Goal: Transaction & Acquisition: Purchase product/service

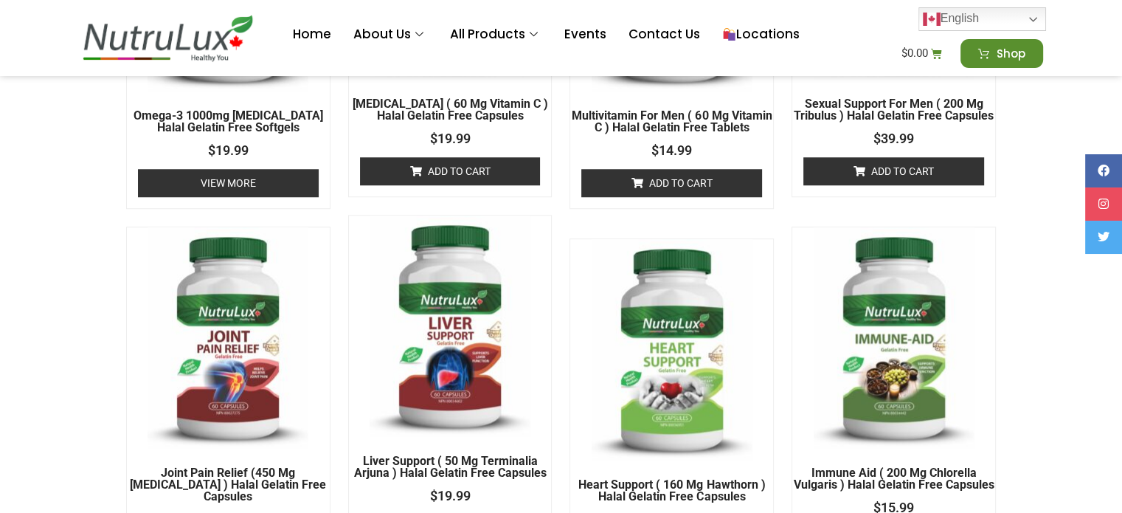
scroll to position [1106, 0]
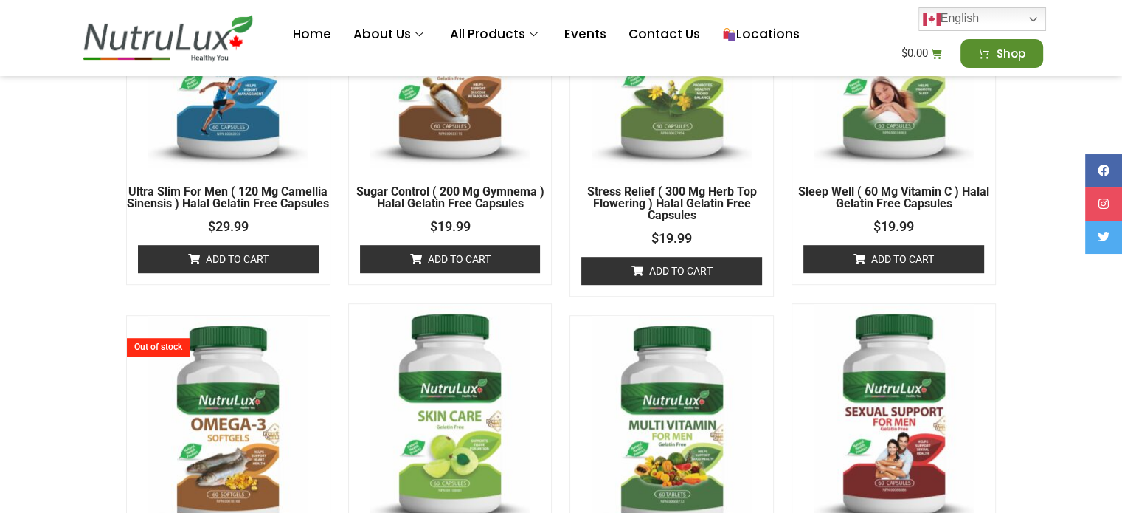
scroll to position [919, 0]
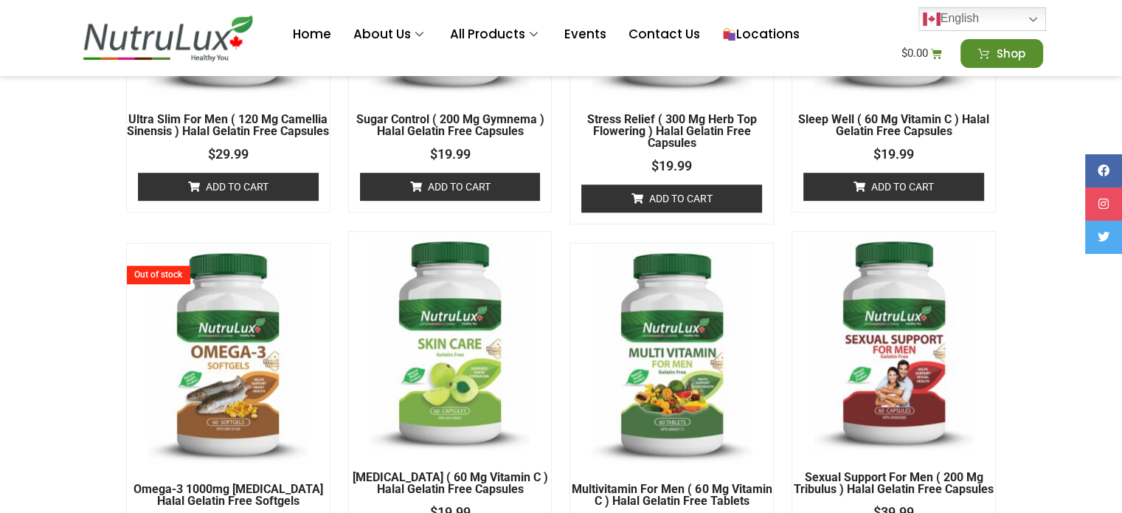
click at [877, 308] on img at bounding box center [894, 342] width 161 height 221
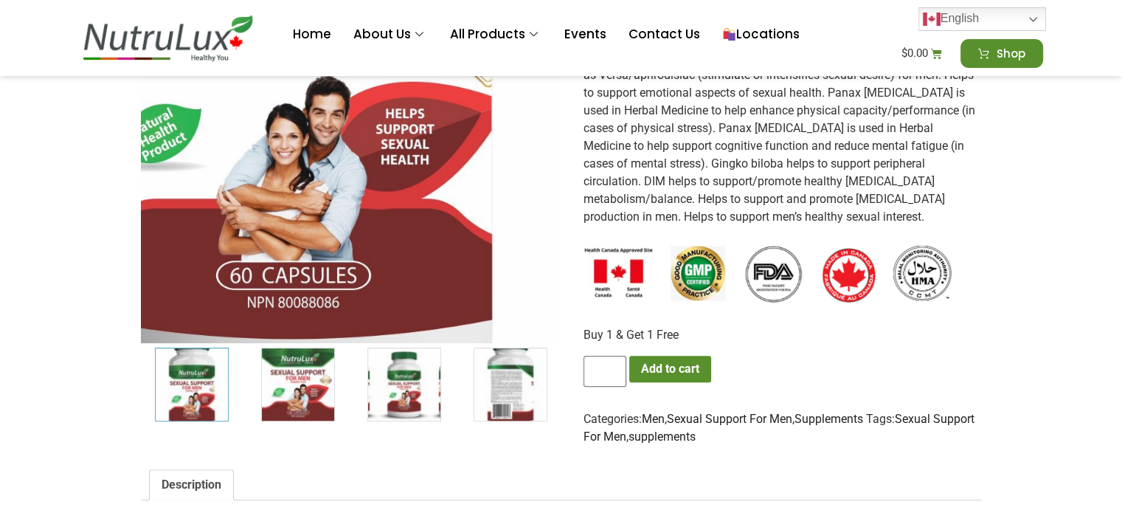
scroll to position [516, 0]
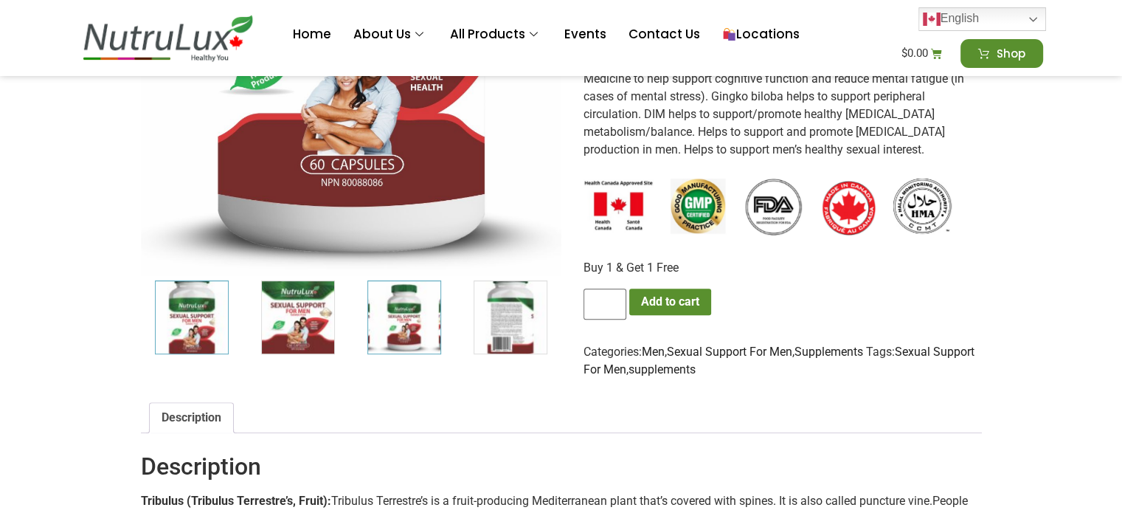
click at [370, 322] on img "3 / 7" at bounding box center [404, 317] width 74 height 74
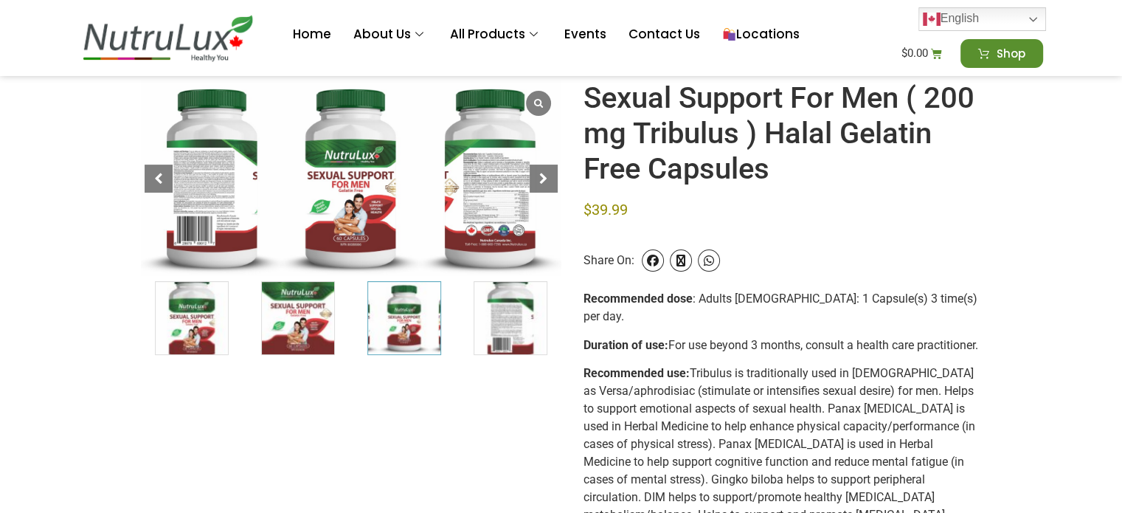
click at [437, 324] on img "3 / 7" at bounding box center [404, 318] width 74 height 74
click at [484, 309] on img "4 / 7" at bounding box center [511, 318] width 74 height 74
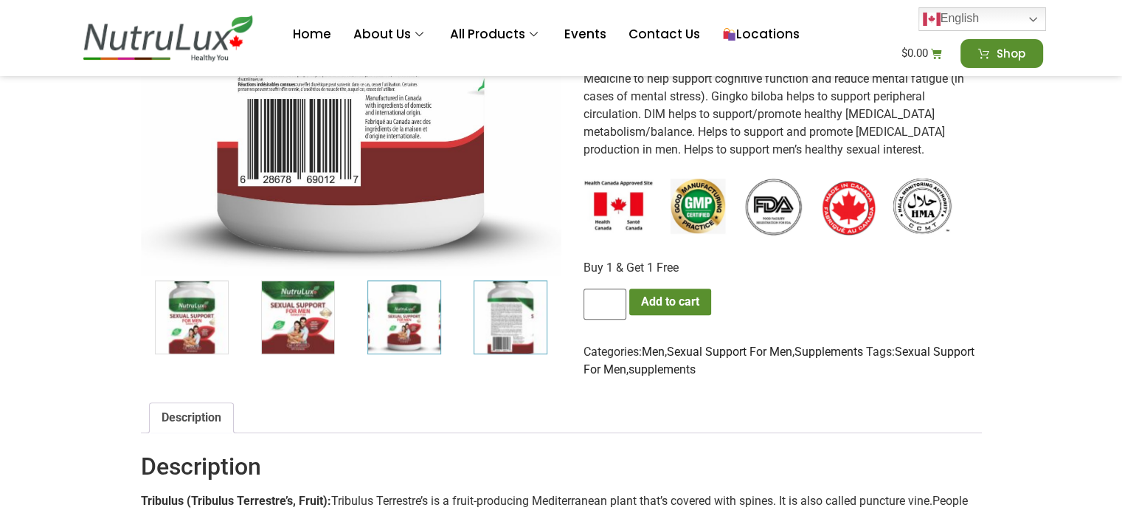
scroll to position [811, 0]
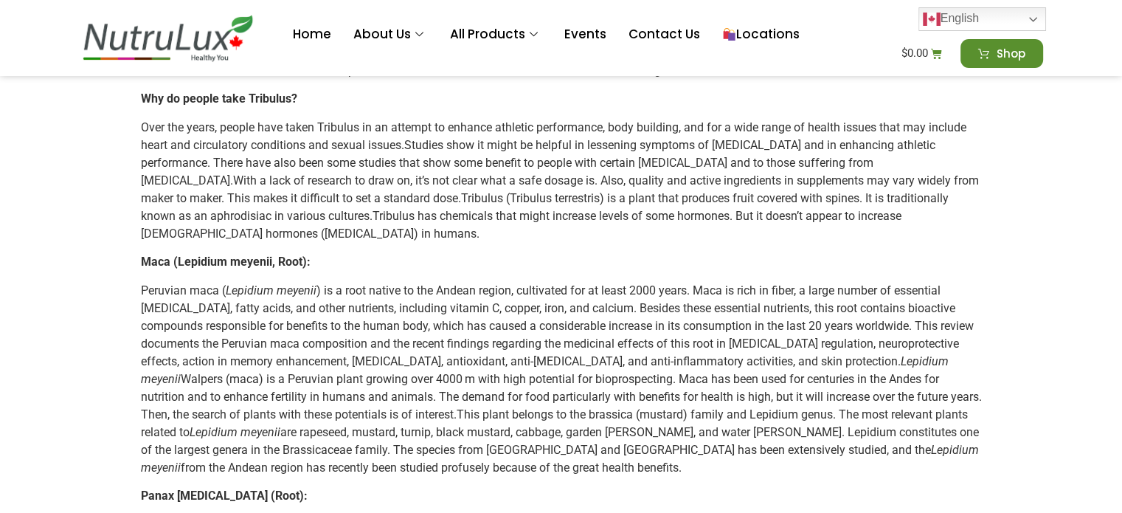
drag, startPoint x: 389, startPoint y: 177, endPoint x: 446, endPoint y: 254, distance: 95.0
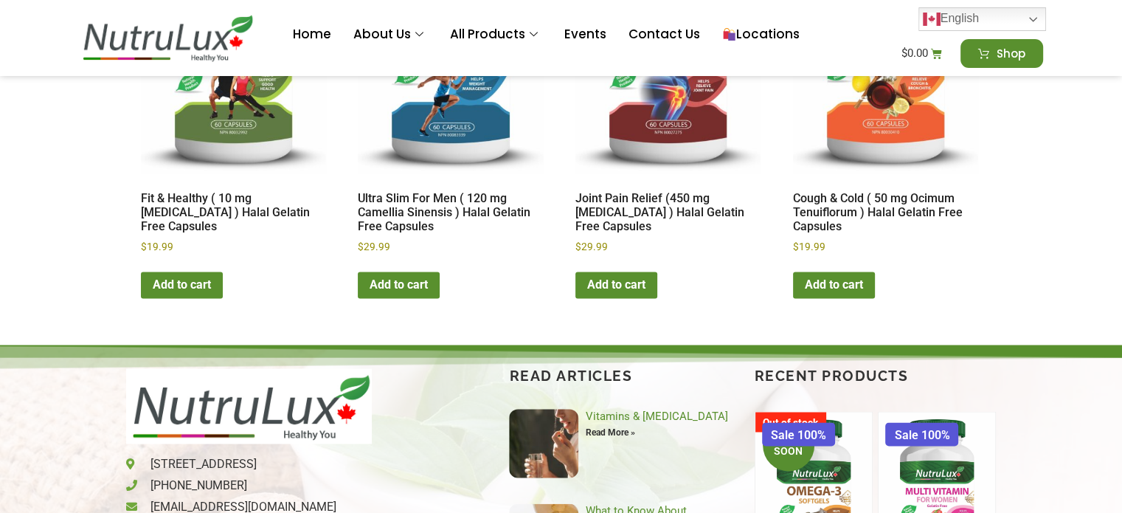
scroll to position [0, 0]
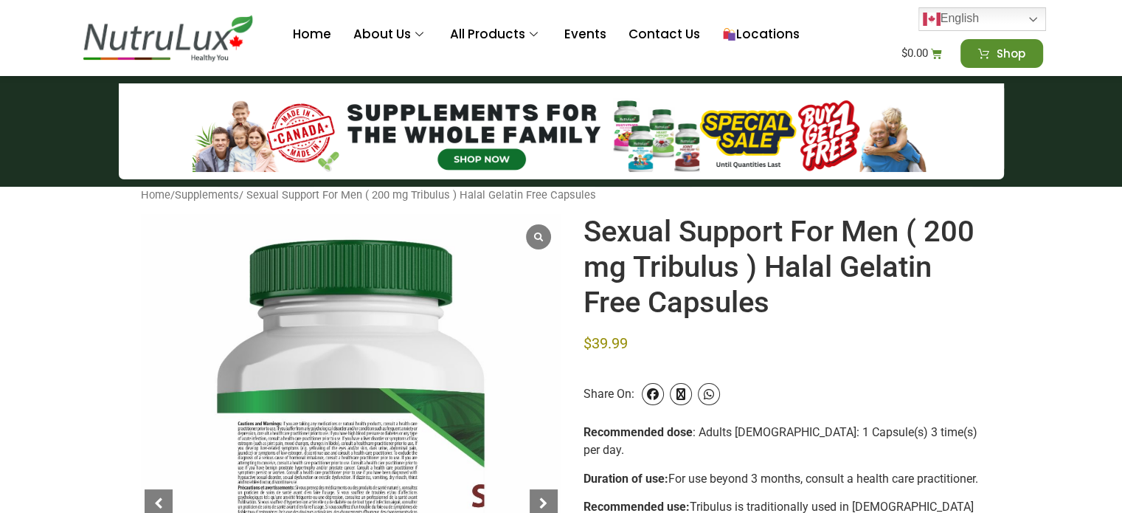
drag, startPoint x: 38, startPoint y: 305, endPoint x: 297, endPoint y: -75, distance: 458.7
